Goal: Navigation & Orientation: Find specific page/section

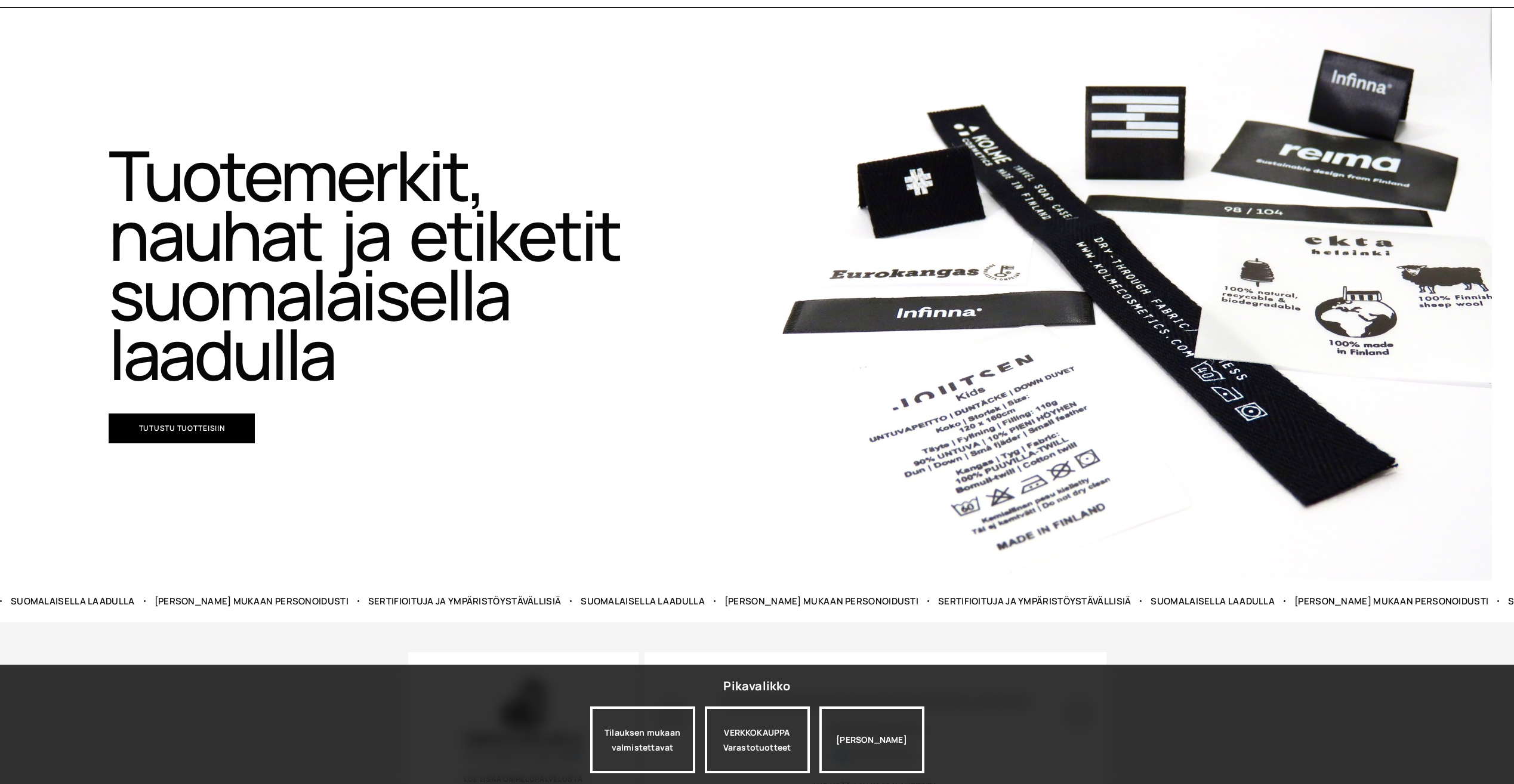
scroll to position [358, 0]
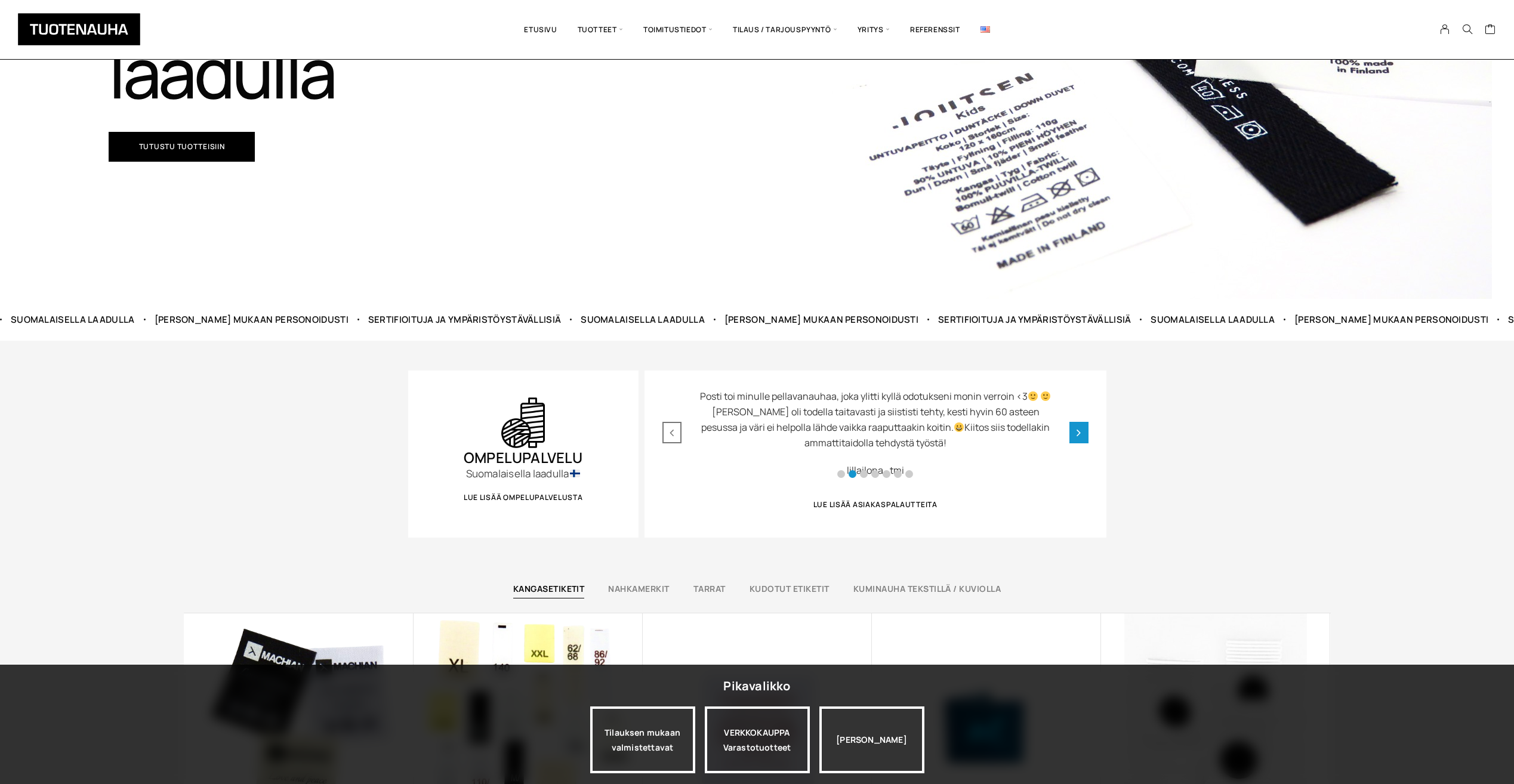
click at [1075, 433] on div "Next slide" at bounding box center [1079, 433] width 19 height 21
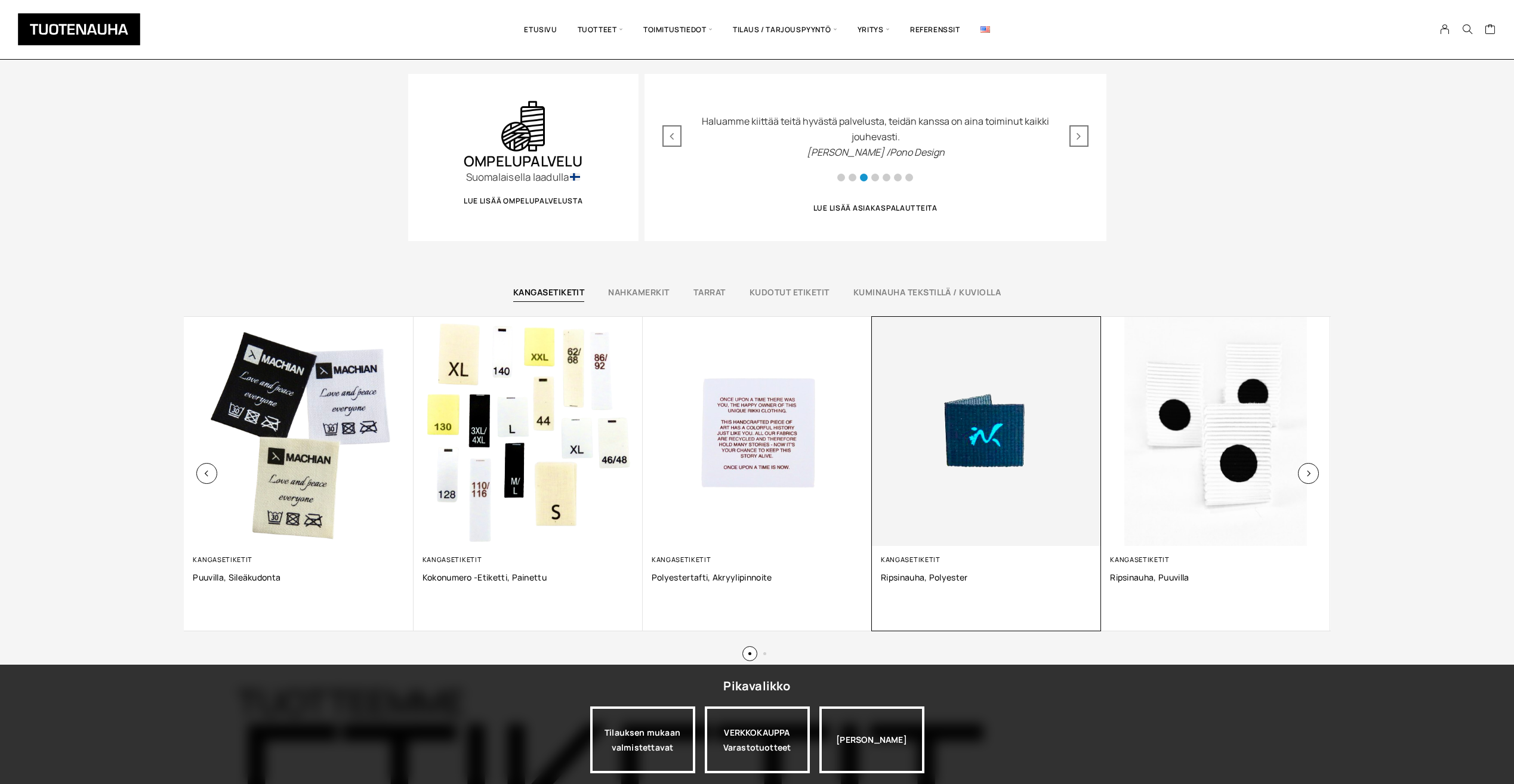
scroll to position [656, 0]
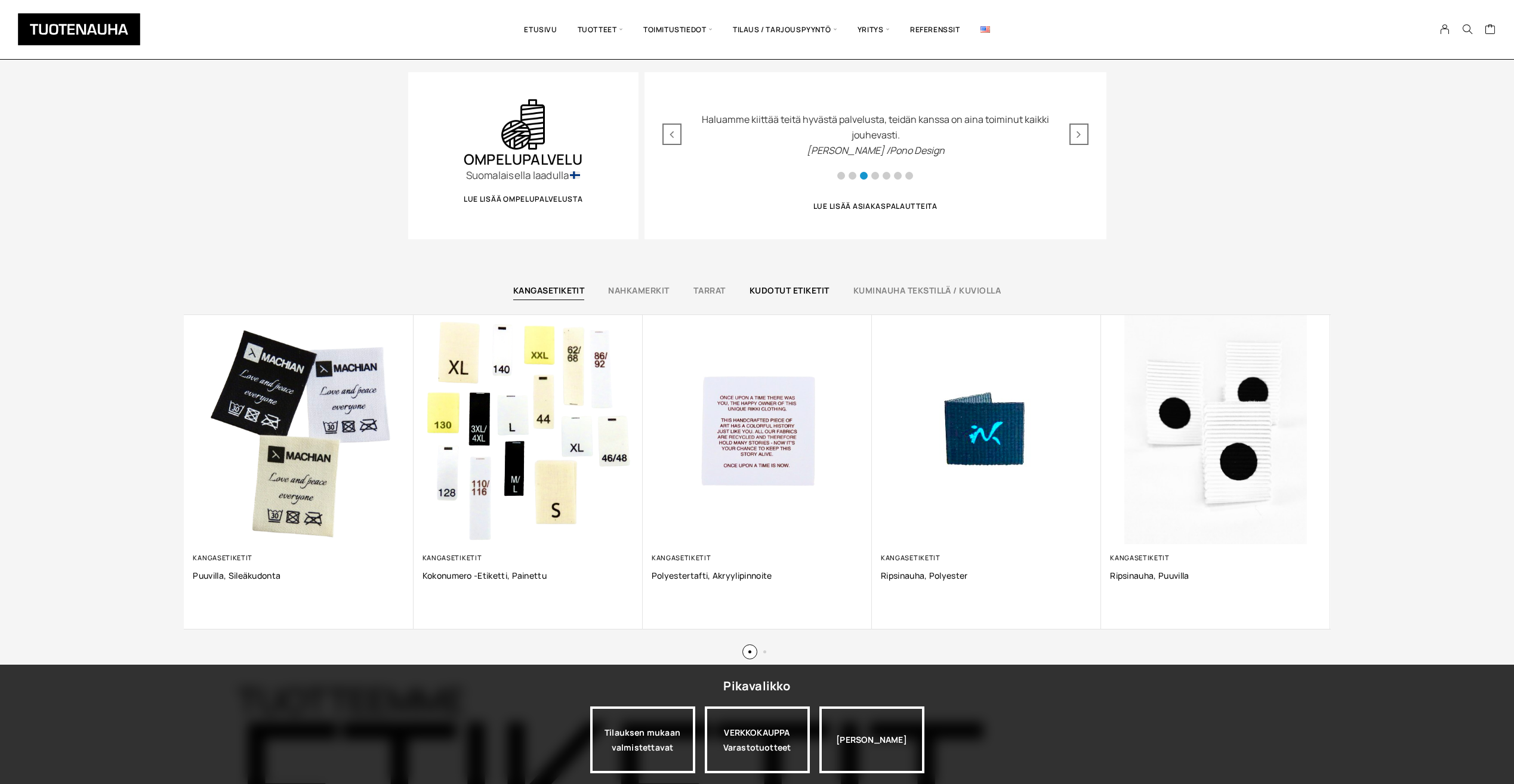
click at [812, 292] on link "Kudotut etiketit" at bounding box center [790, 290] width 80 height 11
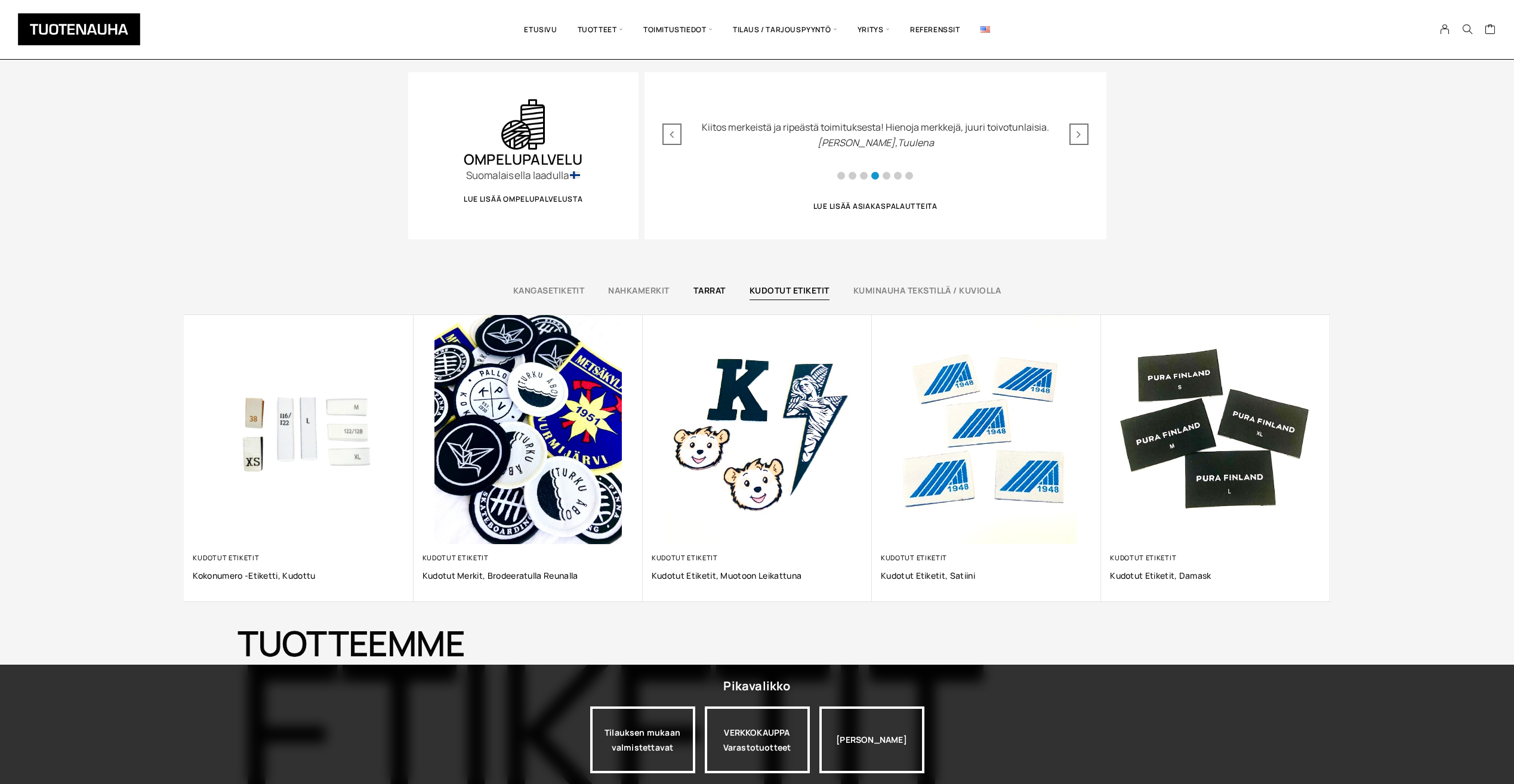
click at [702, 290] on link "Tarrat" at bounding box center [709, 290] width 32 height 11
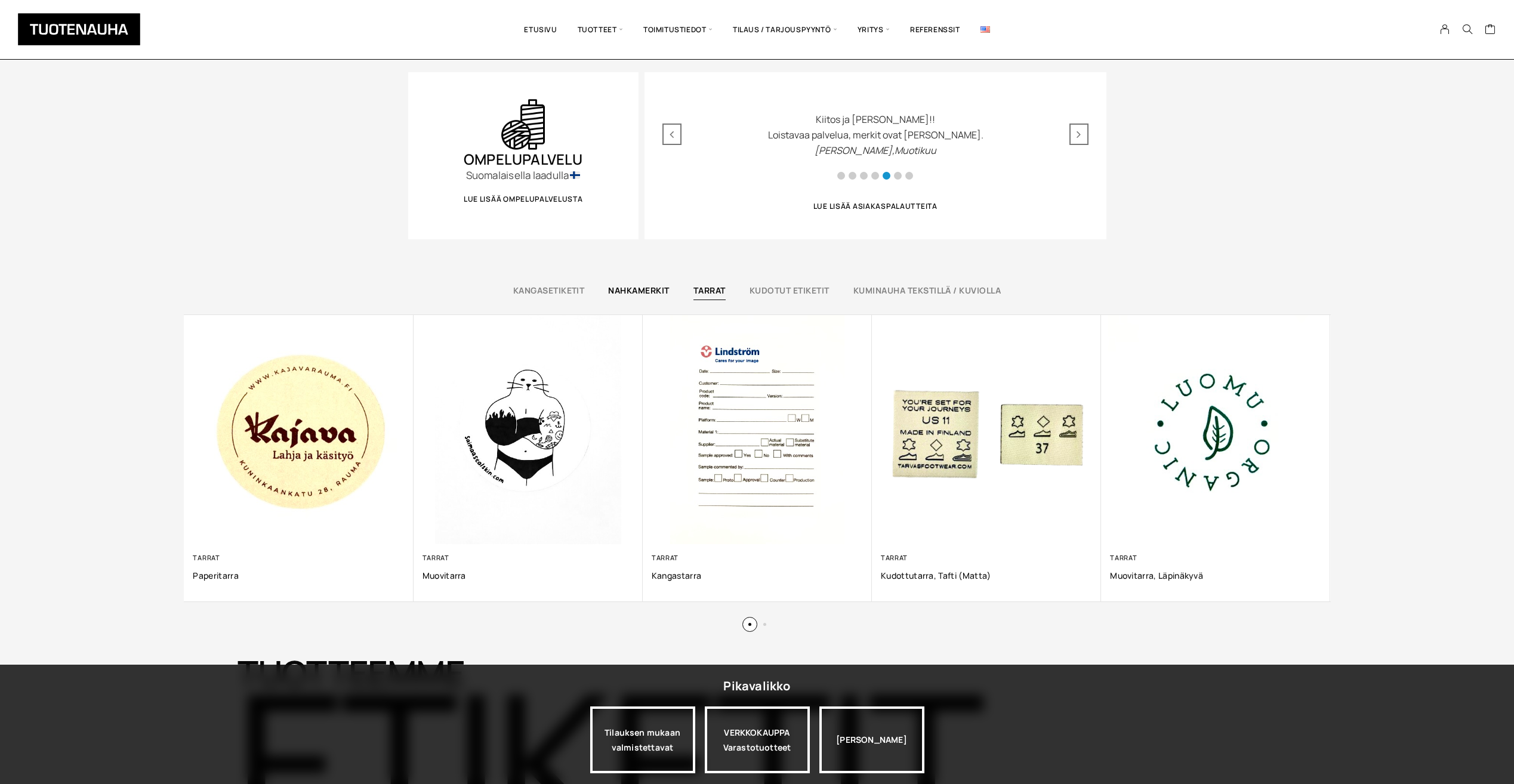
click at [624, 290] on link "Nahkamerkit" at bounding box center [638, 290] width 61 height 11
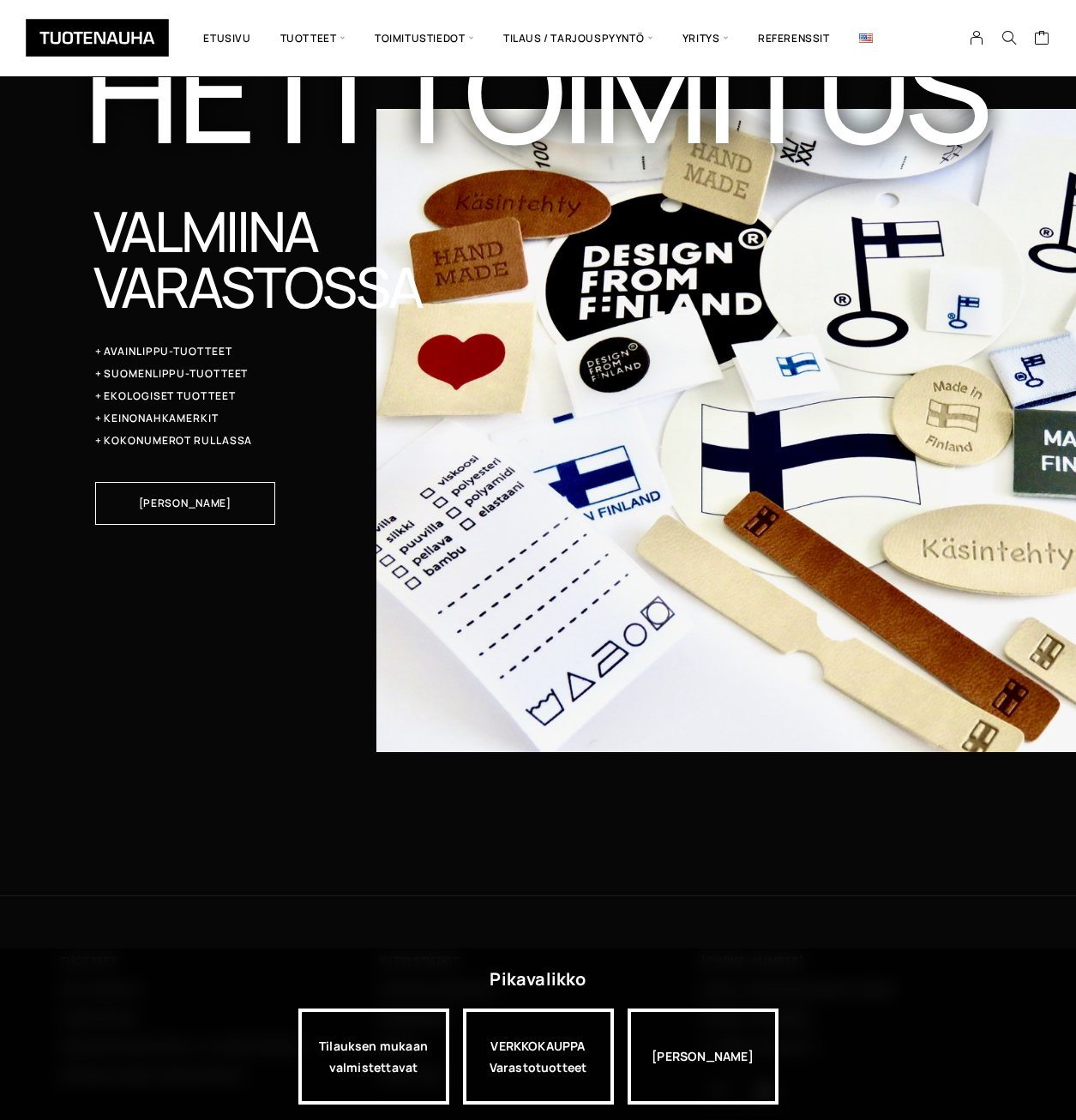
scroll to position [4807, 0]
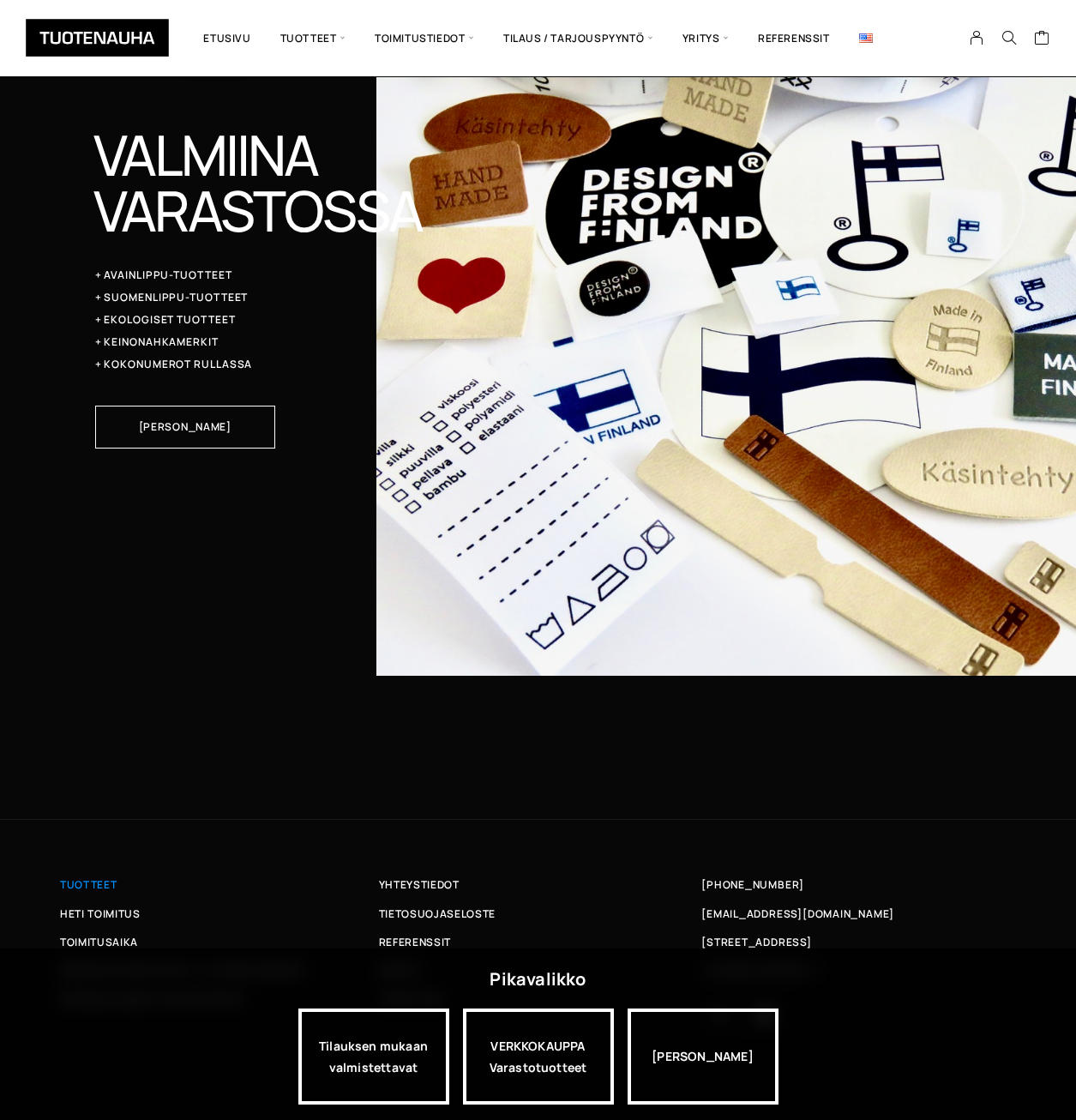
click at [90, 880] on span "Tuotteet" at bounding box center [88, 884] width 56 height 18
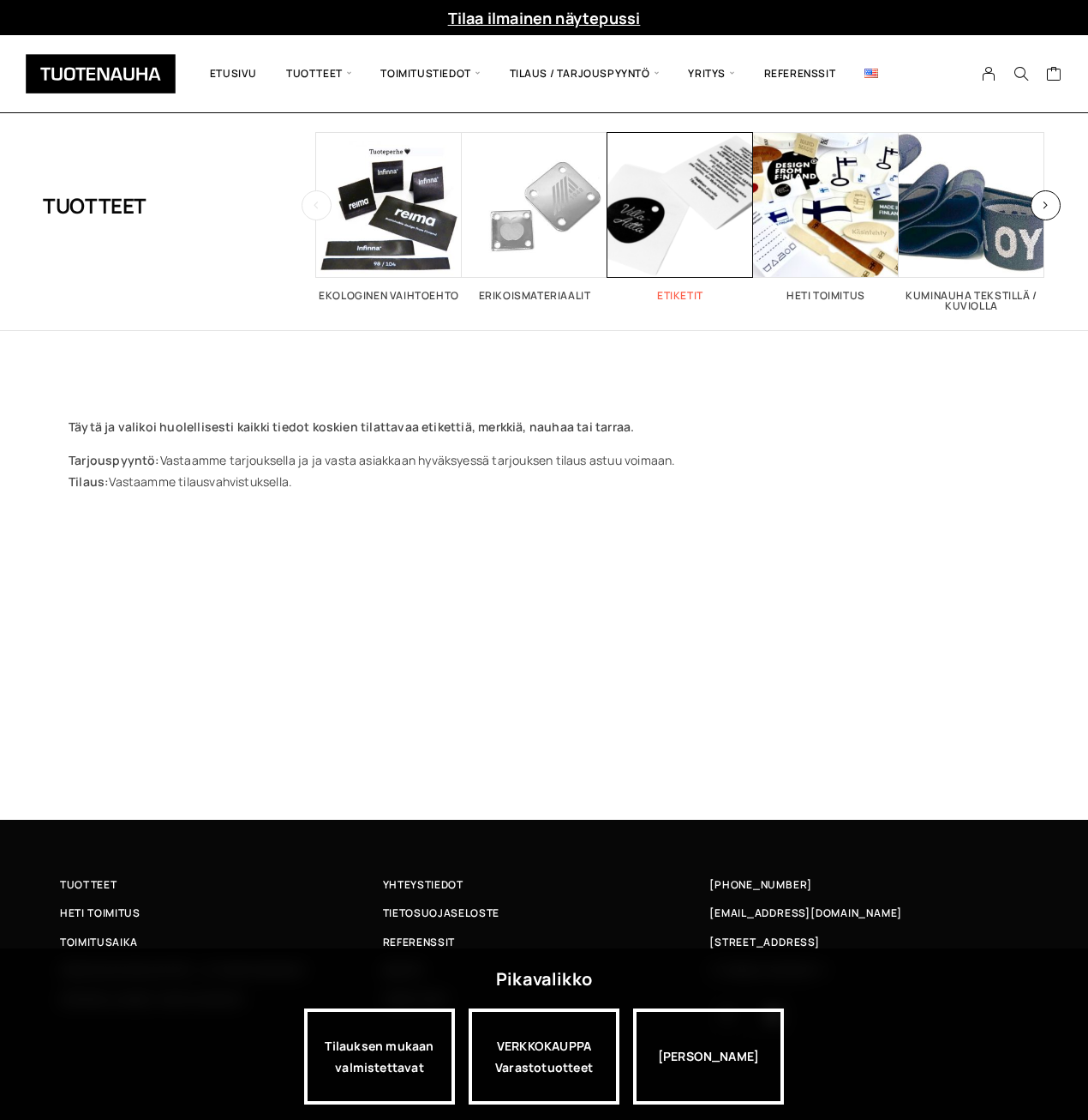
click at [679, 299] on h2 "Etiketit 26" at bounding box center [680, 296] width 145 height 11
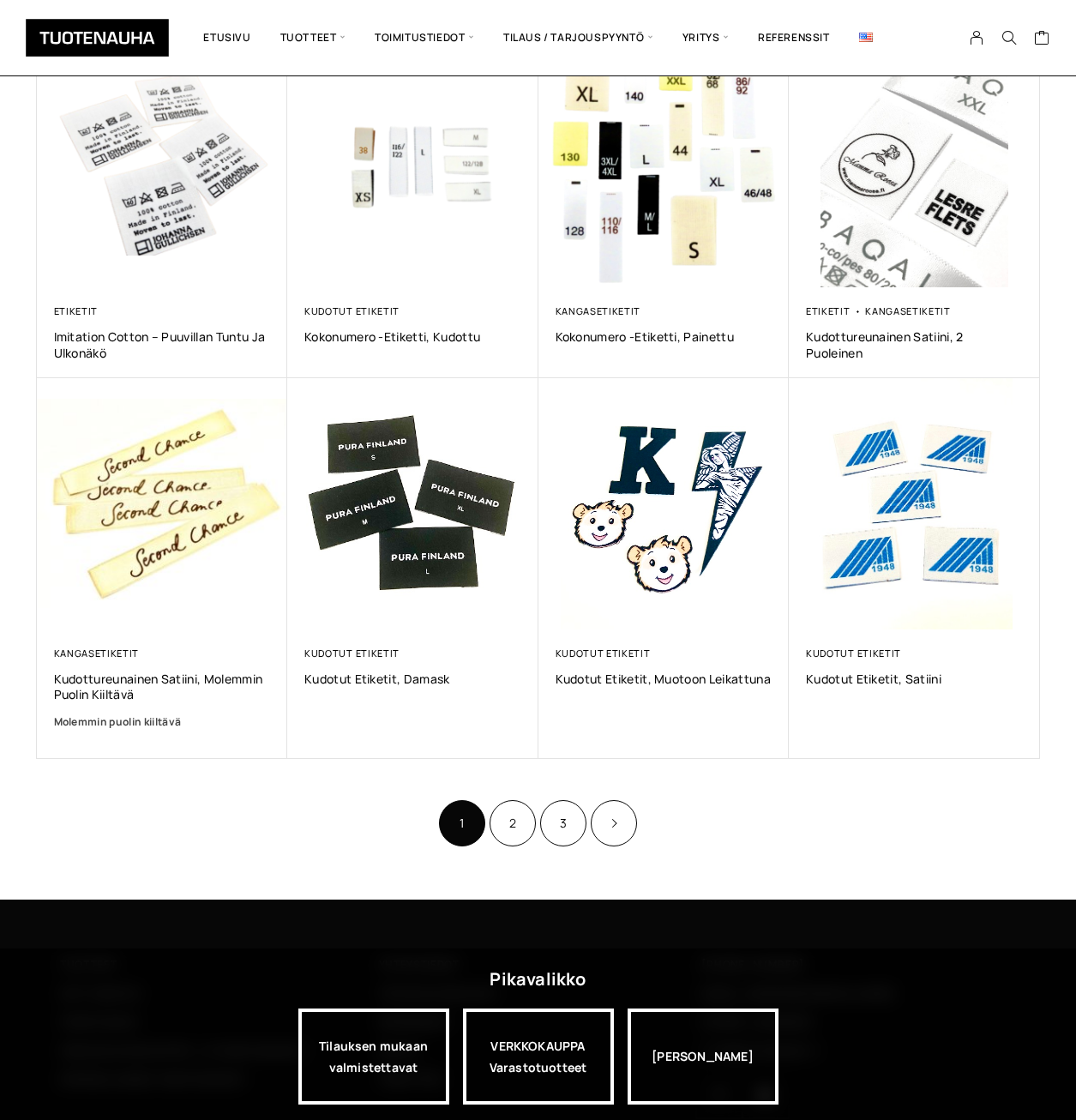
scroll to position [772, 0]
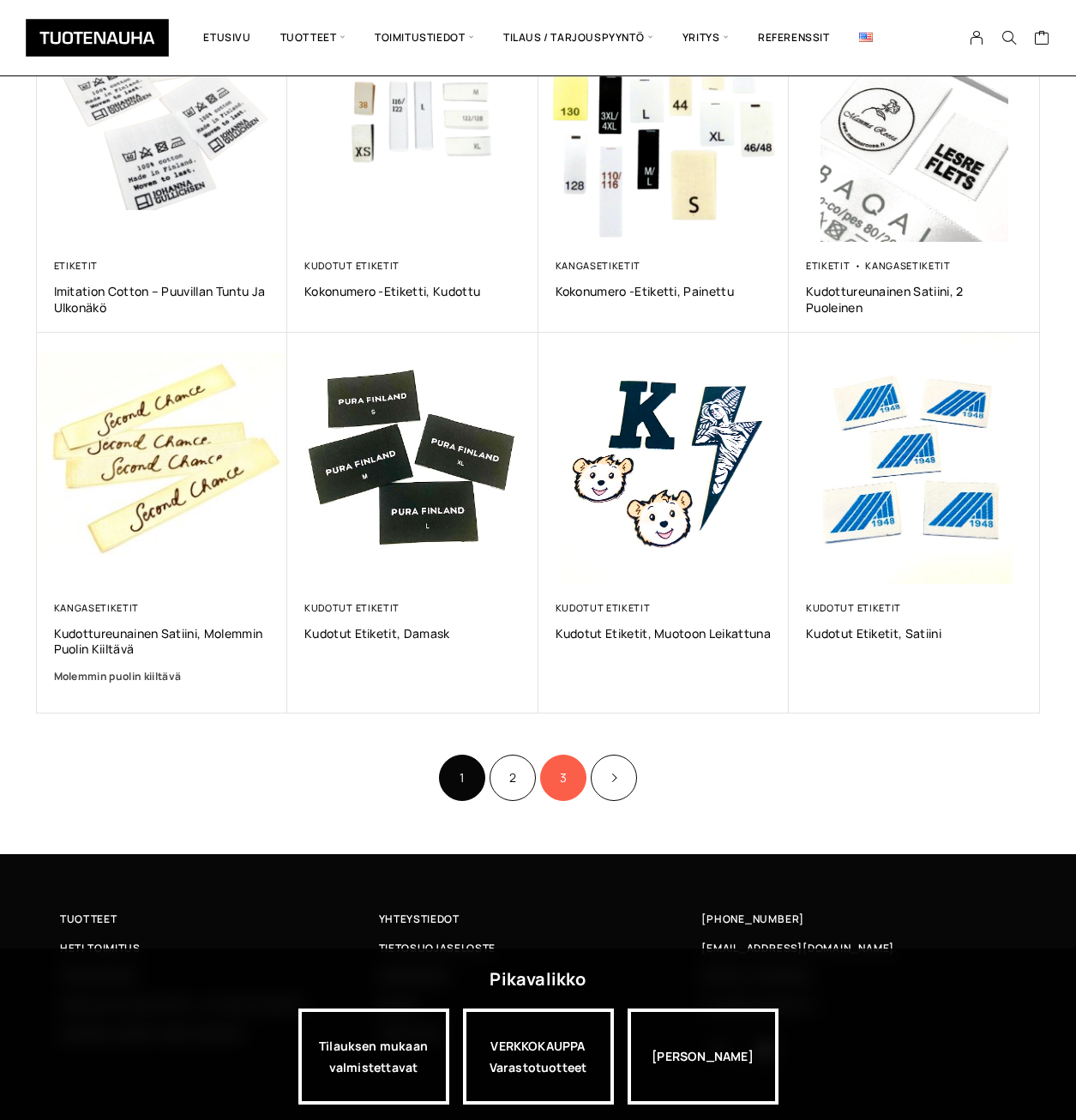
click at [564, 780] on link "3" at bounding box center [563, 778] width 46 height 46
